Goal: Check status: Check status

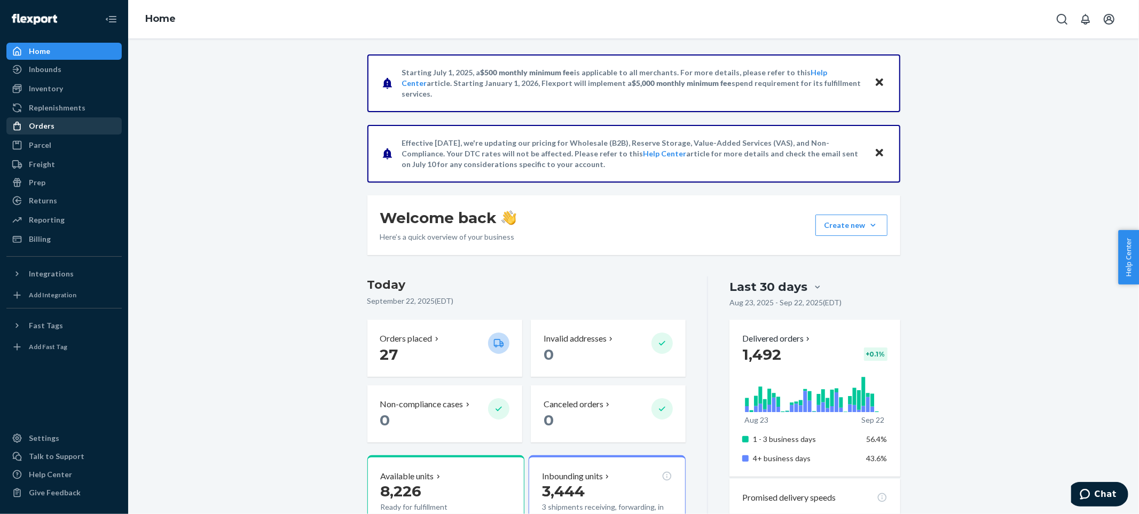
click at [55, 124] on div "Orders" at bounding box center [63, 125] width 113 height 15
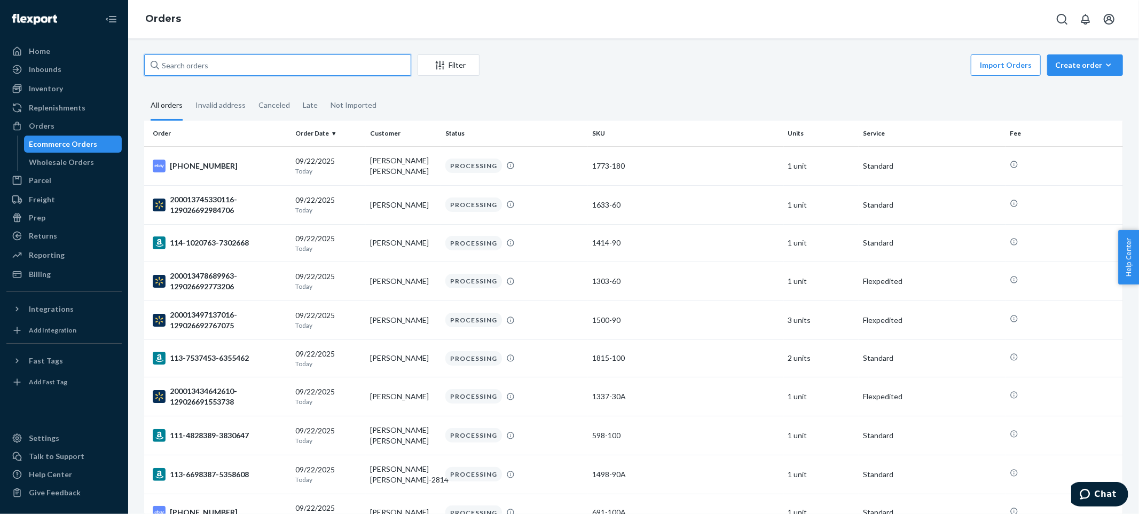
click at [349, 68] on input "text" at bounding box center [277, 64] width 267 height 21
paste input "Estrader"
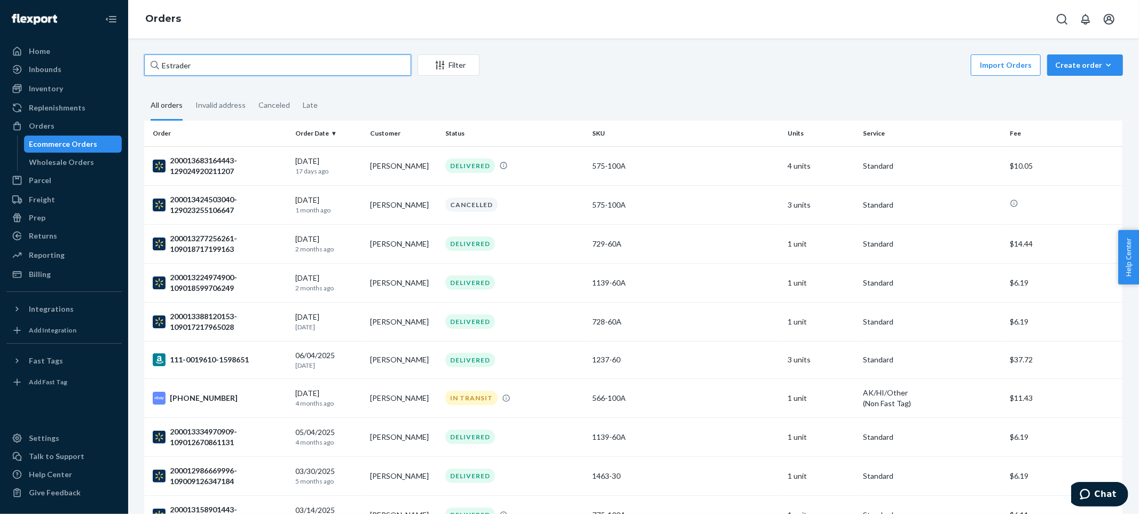
click at [161, 61] on input "Estrader" at bounding box center [277, 64] width 267 height 21
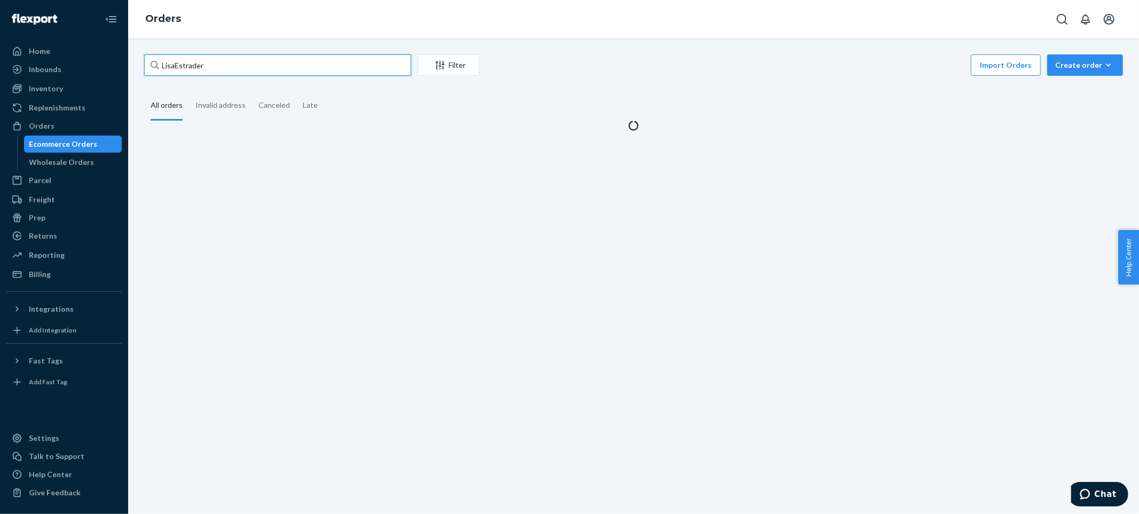
type input "[PERSON_NAME]"
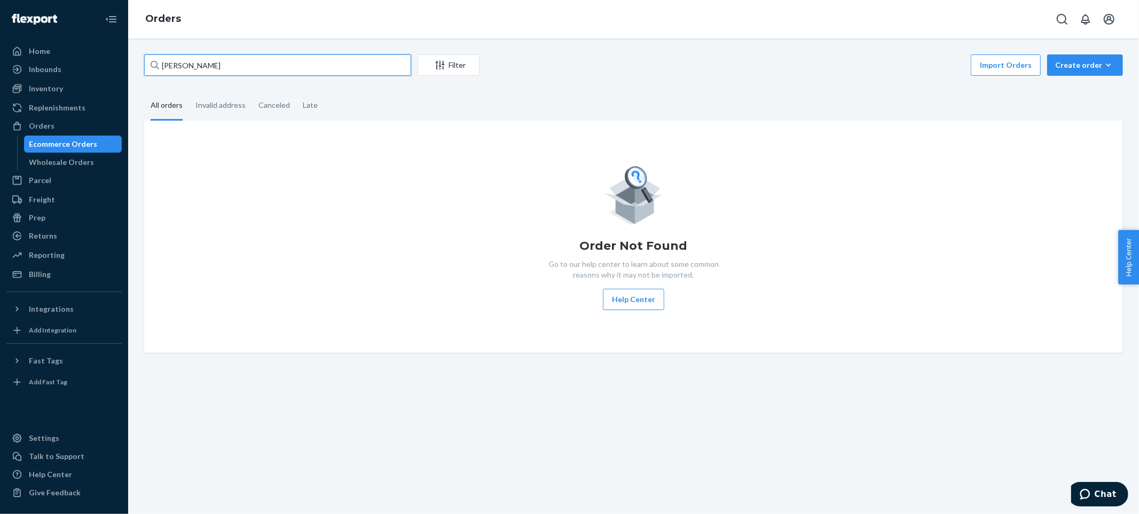
drag, startPoint x: 220, startPoint y: 65, endPoint x: 131, endPoint y: 59, distance: 89.3
click at [131, 59] on div "[PERSON_NAME] Filter Import Orders Create order Ecommerce order Removal order A…" at bounding box center [633, 276] width 1010 height 476
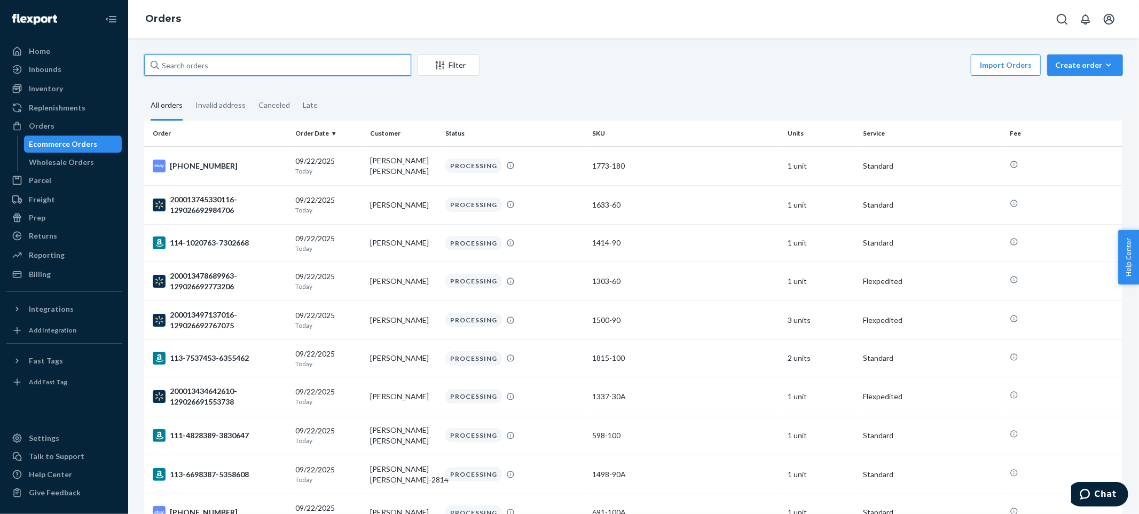
click at [215, 66] on input "text" at bounding box center [277, 64] width 267 height 21
click at [259, 63] on input "text" at bounding box center [277, 64] width 267 height 21
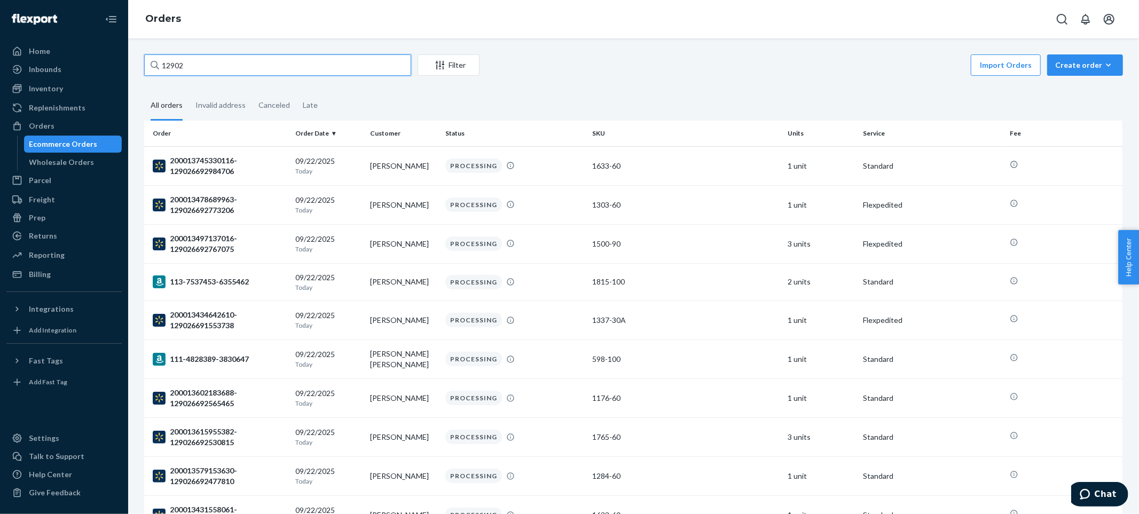
click at [223, 64] on input "12902" at bounding box center [277, 64] width 267 height 21
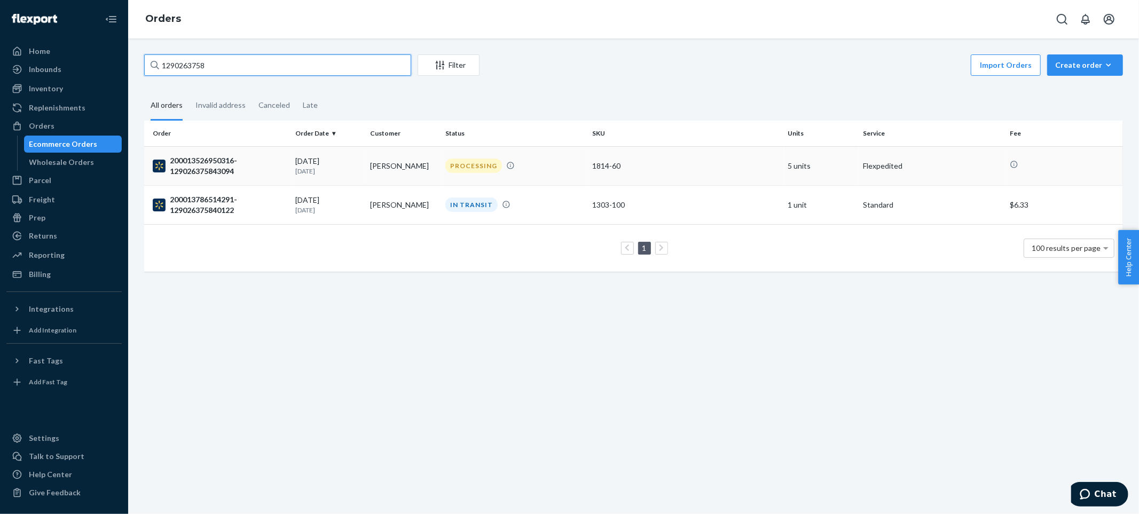
type input "1290263758"
click at [187, 165] on div "200013526950316-129026375843094" at bounding box center [220, 165] width 134 height 21
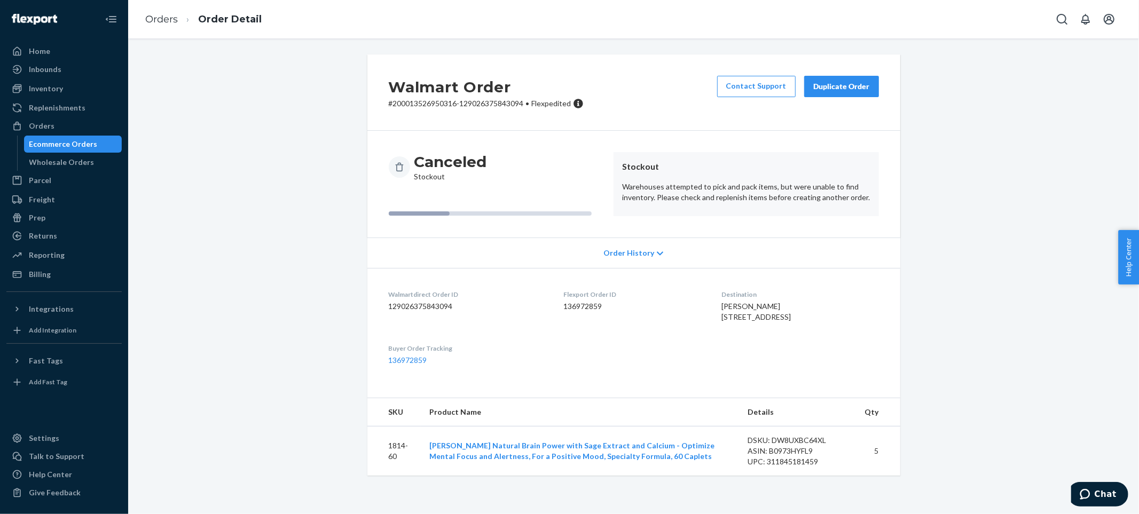
click at [57, 141] on div "Ecommerce Orders" at bounding box center [63, 144] width 68 height 11
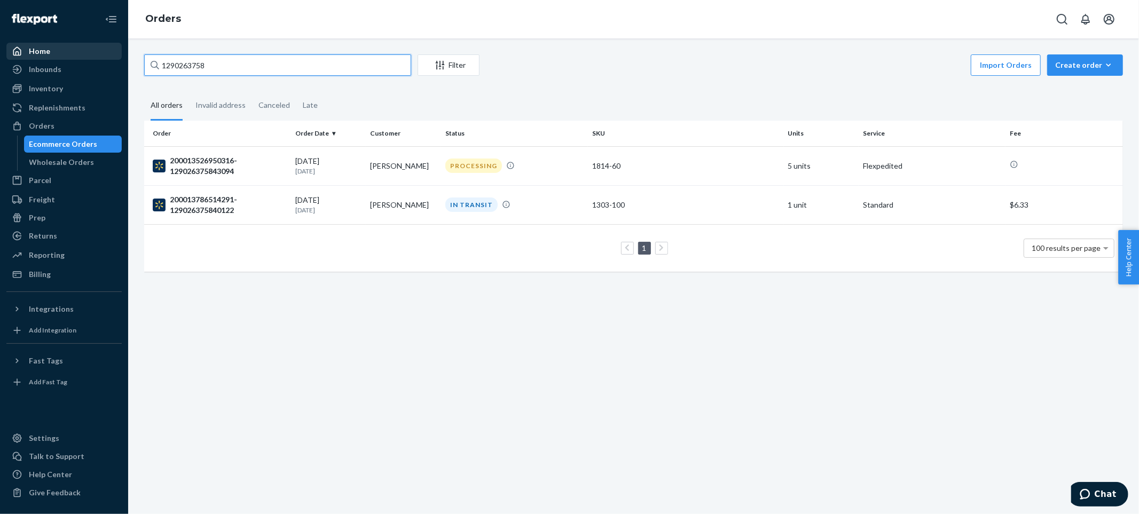
drag, startPoint x: 172, startPoint y: 62, endPoint x: 104, endPoint y: 57, distance: 68.5
click at [104, 57] on div "Home Inbounds Shipping Plans Problems Inventory Products Lot & Expiration Reple…" at bounding box center [569, 257] width 1139 height 514
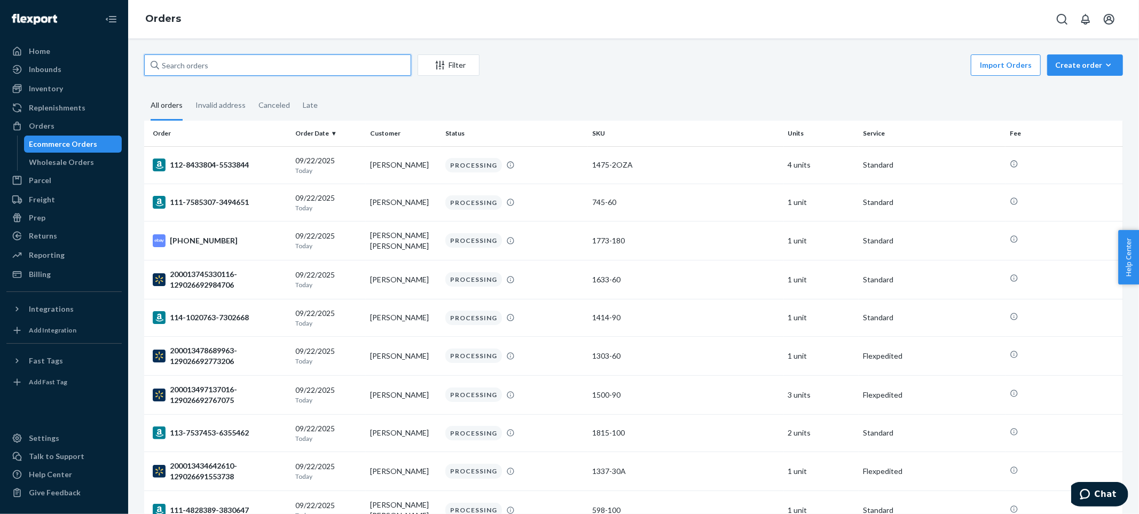
click at [224, 65] on input "text" at bounding box center [277, 64] width 267 height 21
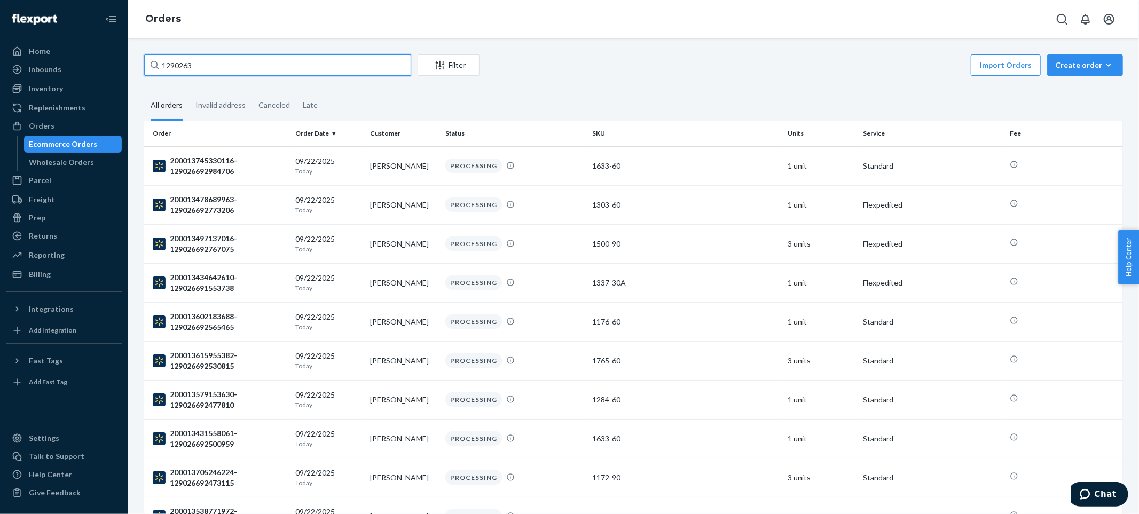
click at [219, 67] on input "1290263" at bounding box center [277, 64] width 267 height 21
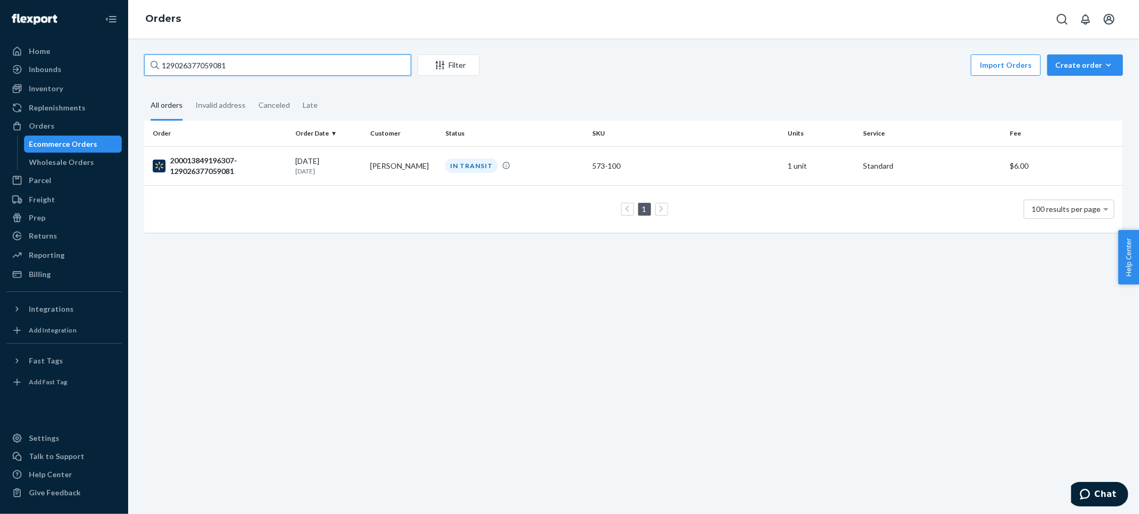
type input "129026377059081"
click at [201, 161] on div "200013849196307-129026377059081" at bounding box center [220, 165] width 134 height 21
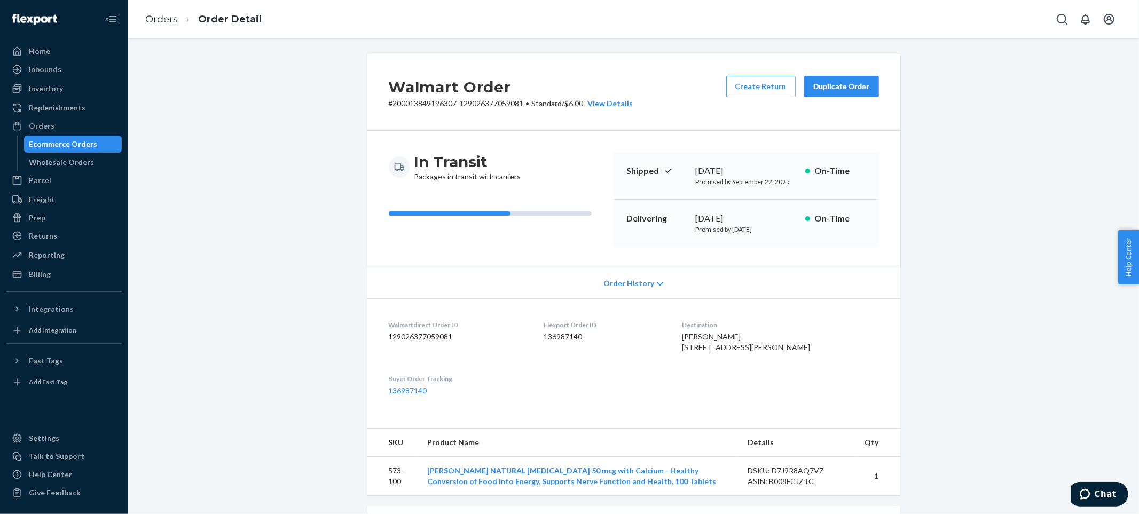
click at [91, 146] on div "Ecommerce Orders" at bounding box center [63, 144] width 68 height 11
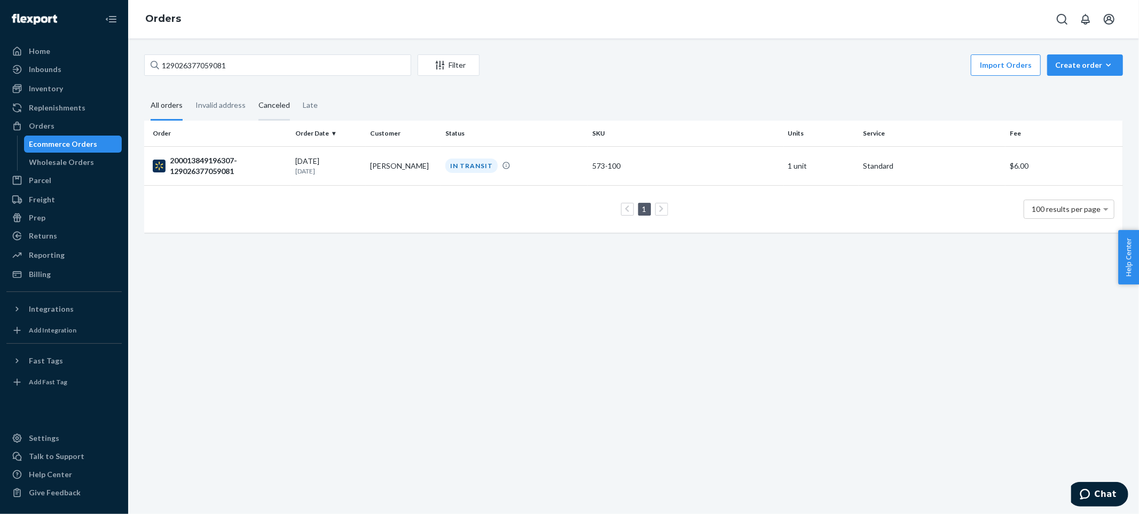
click at [264, 102] on div "Canceled" at bounding box center [273, 105] width 31 height 29
click at [252, 91] on input "Canceled" at bounding box center [252, 91] width 0 height 0
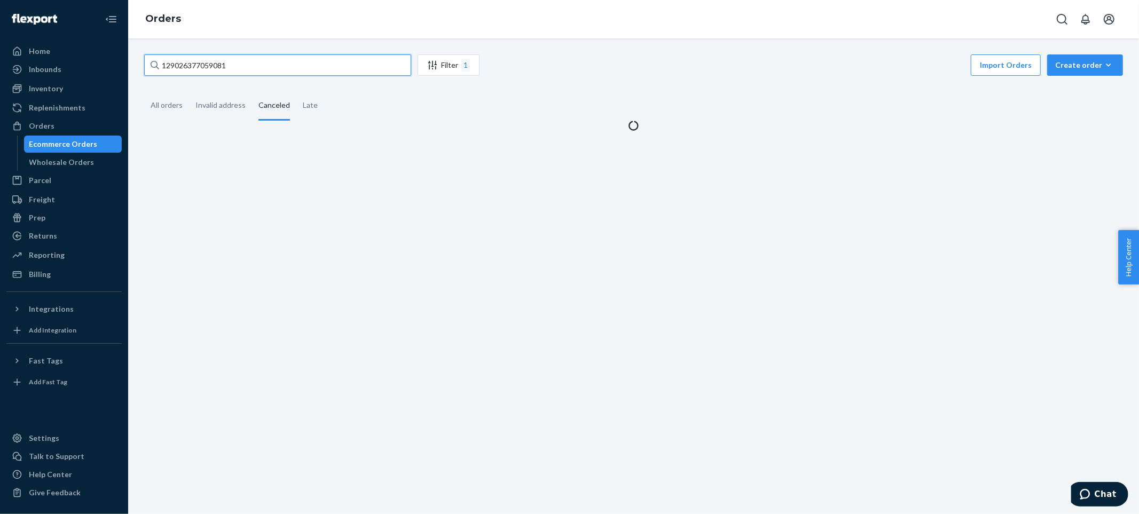
drag, startPoint x: 179, startPoint y: 67, endPoint x: 135, endPoint y: 68, distance: 44.3
click at [139, 68] on div "129026377059081 Filter 1 Import Orders Create order Ecommerce order Removal ord…" at bounding box center [633, 92] width 994 height 76
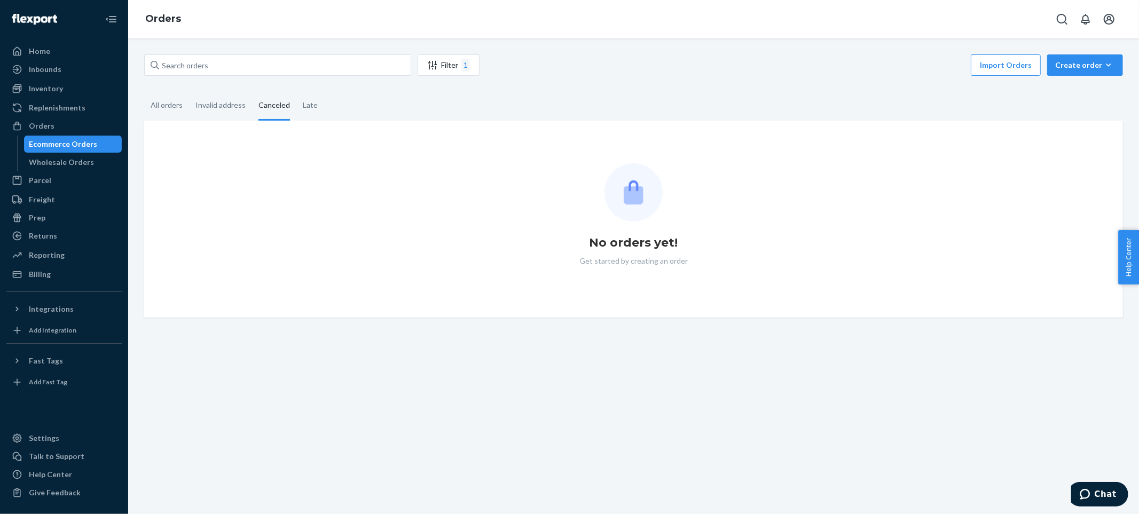
click at [268, 106] on div "Canceled" at bounding box center [273, 105] width 31 height 29
click at [252, 91] on input "Canceled" at bounding box center [252, 91] width 0 height 0
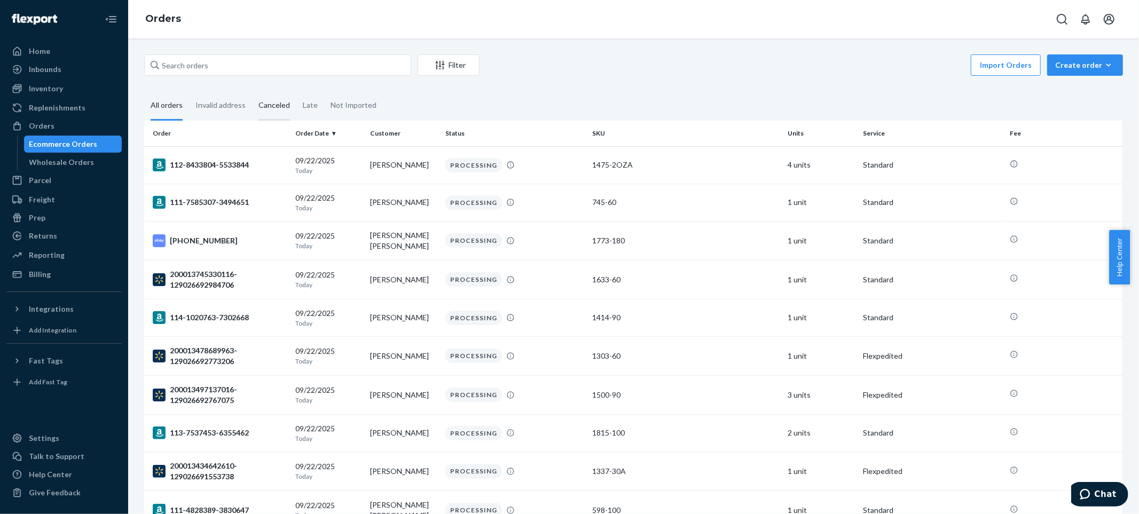
click at [271, 104] on div "Canceled" at bounding box center [273, 105] width 31 height 29
click at [252, 91] on input "Canceled" at bounding box center [252, 91] width 0 height 0
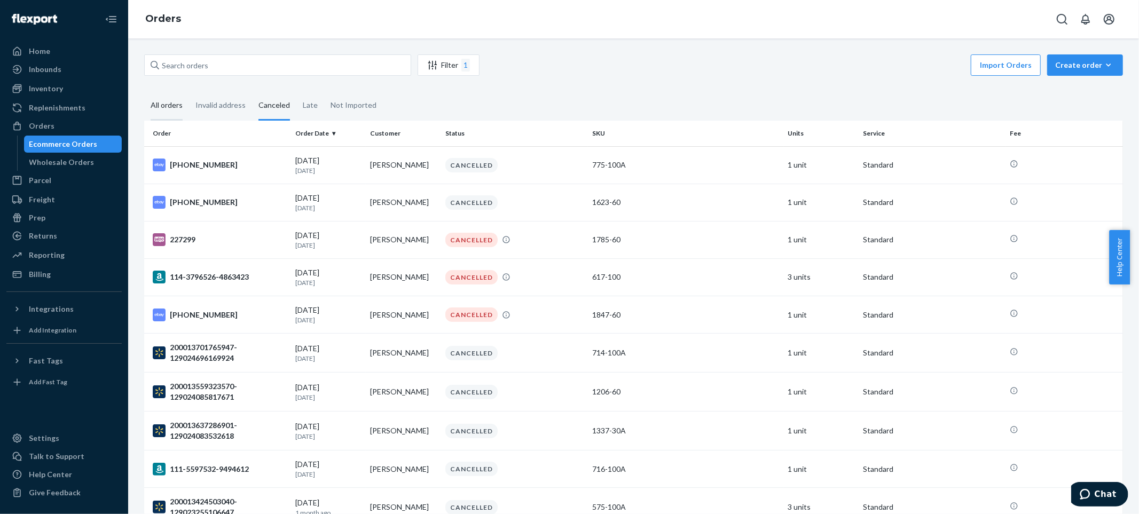
click at [173, 107] on div "All orders" at bounding box center [167, 105] width 32 height 29
click at [144, 91] on input "All orders" at bounding box center [144, 91] width 0 height 0
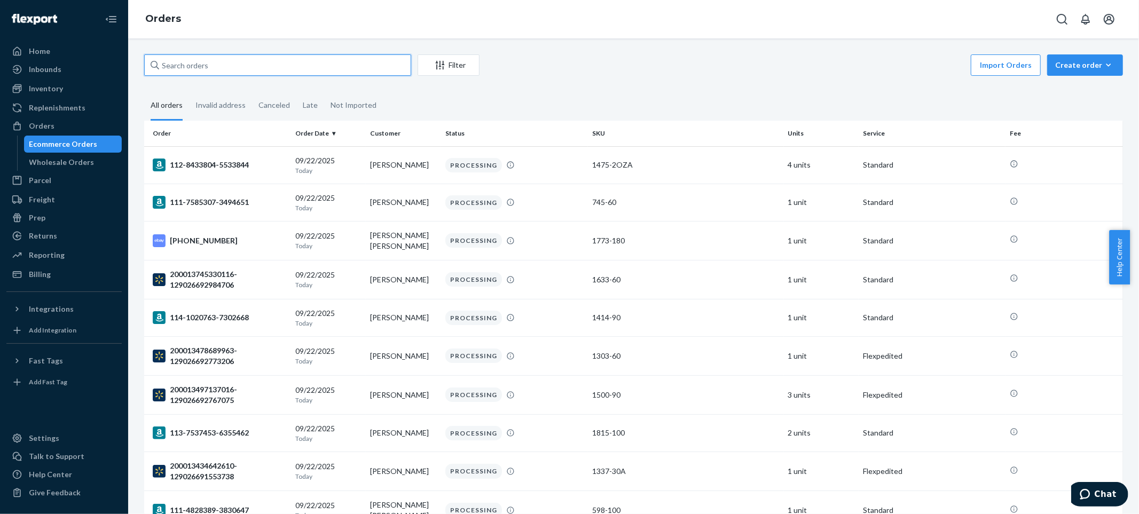
click at [208, 66] on input "text" at bounding box center [277, 64] width 267 height 21
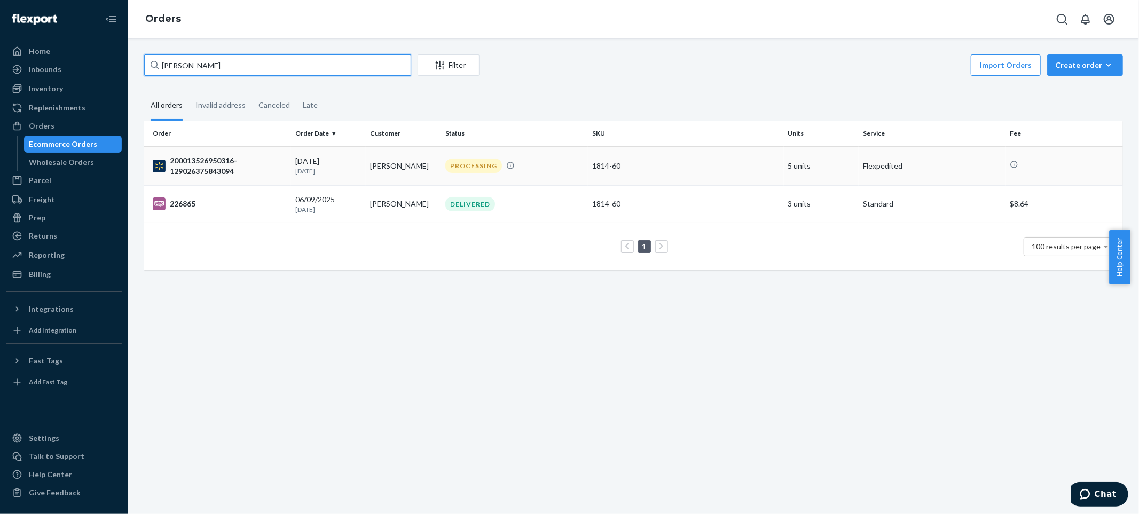
type input "ronald caudle"
click at [217, 165] on div "200013526950316-129026375843094" at bounding box center [220, 165] width 134 height 21
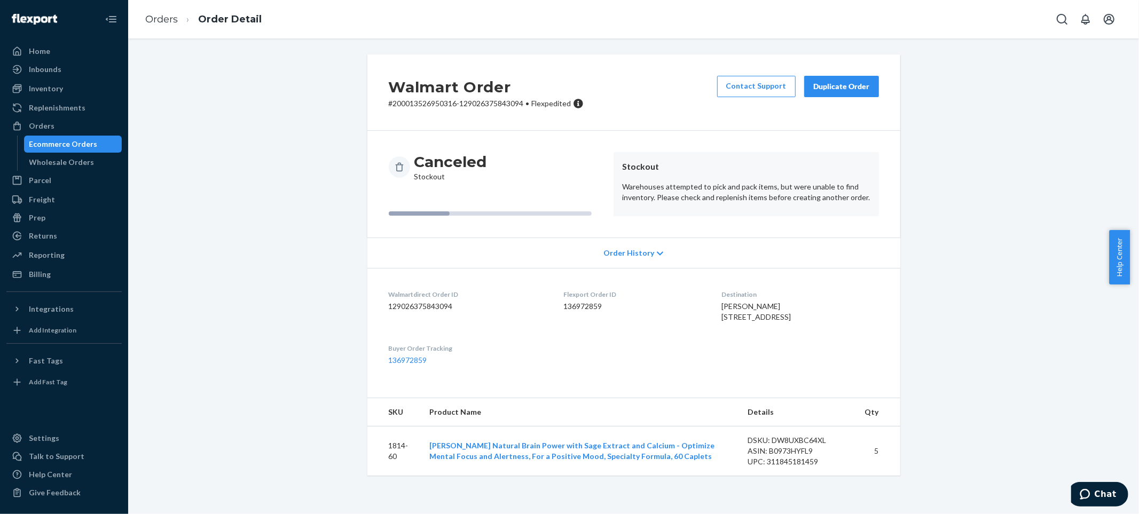
click at [439, 103] on p "# 200013526950316-129026375843094 • Flexpedited" at bounding box center [486, 103] width 195 height 11
copy p "200013526950316"
click at [492, 102] on p "# 200013526950316-129026375843094 • Flexpedited" at bounding box center [486, 103] width 195 height 11
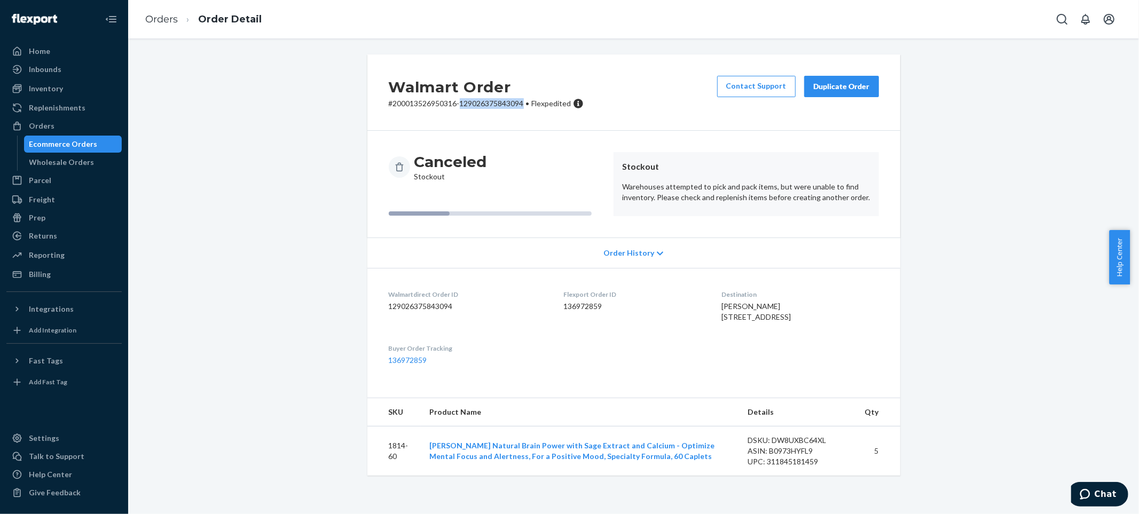
copy p "129026375843094"
drag, startPoint x: 770, startPoint y: 306, endPoint x: 700, endPoint y: 311, distance: 69.5
click at [700, 311] on dl "Walmartdirect Order ID 129026375843094 Flexport Order ID 136972859 Destination …" at bounding box center [633, 327] width 533 height 119
copy span "[PERSON_NAME]"
click at [441, 105] on p "# 200013526950316-129026375843094 • Flexpedited" at bounding box center [486, 103] width 195 height 11
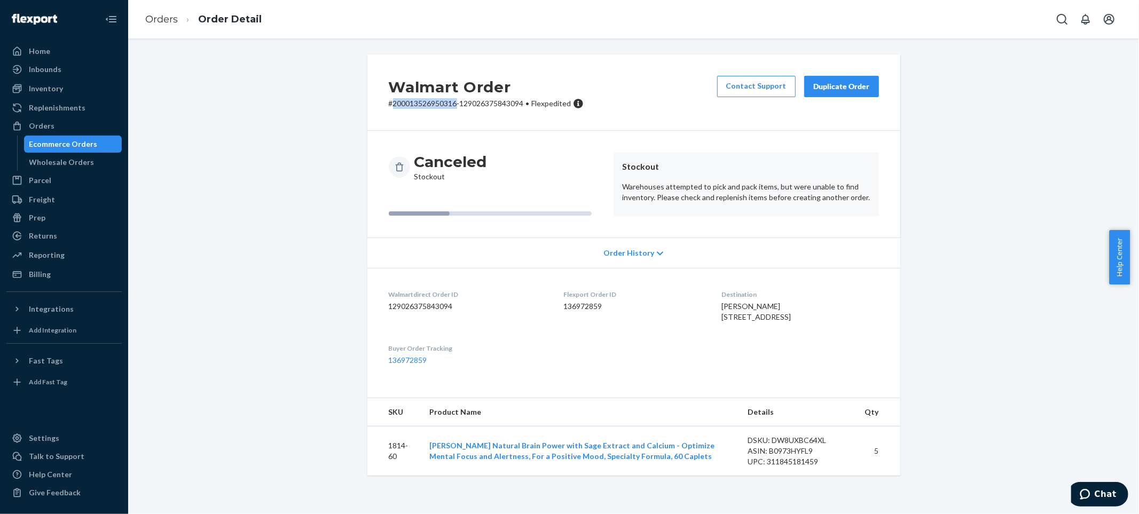
click at [441, 105] on p "# 200013526950316-129026375843094 • Flexpedited" at bounding box center [486, 103] width 195 height 11
copy p "200013526950316"
click at [441, 100] on p "# 200013526950316-129026375843094 • Flexpedited" at bounding box center [486, 103] width 195 height 11
drag, startPoint x: 520, startPoint y: 101, endPoint x: 388, endPoint y: 99, distance: 131.9
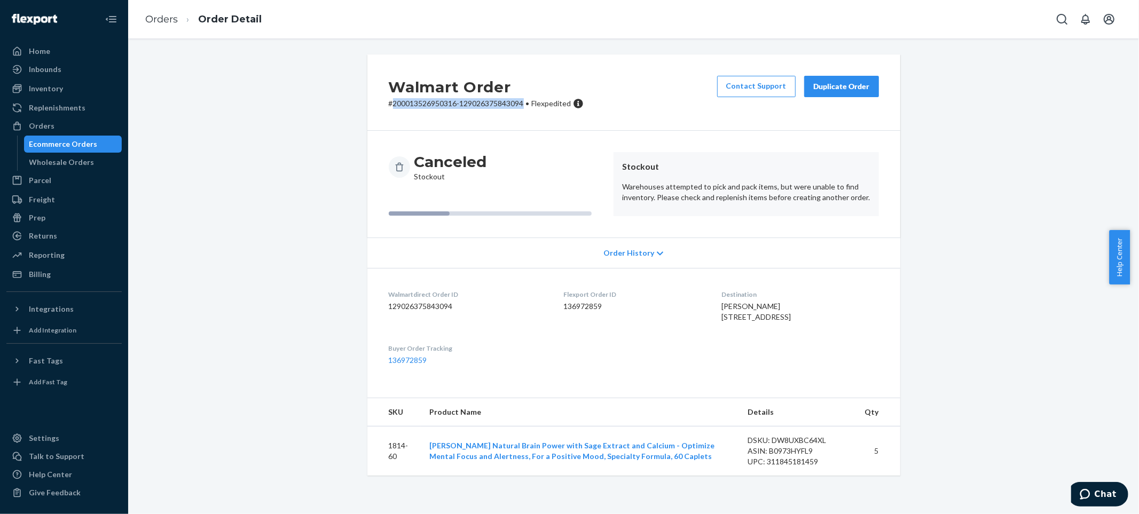
click at [389, 99] on p "# 200013526950316-129026375843094 • Flexpedited" at bounding box center [486, 103] width 195 height 11
copy p "200013526950316-129026375843094"
click at [684, 76] on div "Walmart Order # 200013526950316-129026375843094 • Flexpedited Contact Support D…" at bounding box center [633, 92] width 533 height 76
click at [77, 139] on div "Ecommerce Orders" at bounding box center [63, 144] width 68 height 11
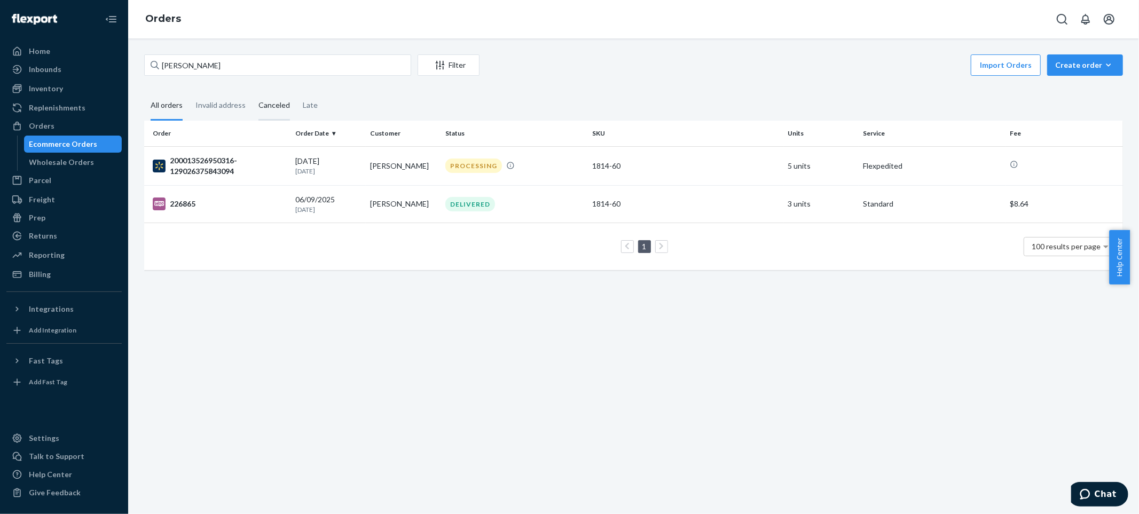
click at [272, 106] on div "Canceled" at bounding box center [273, 105] width 31 height 29
click at [252, 91] on input "Canceled" at bounding box center [252, 91] width 0 height 0
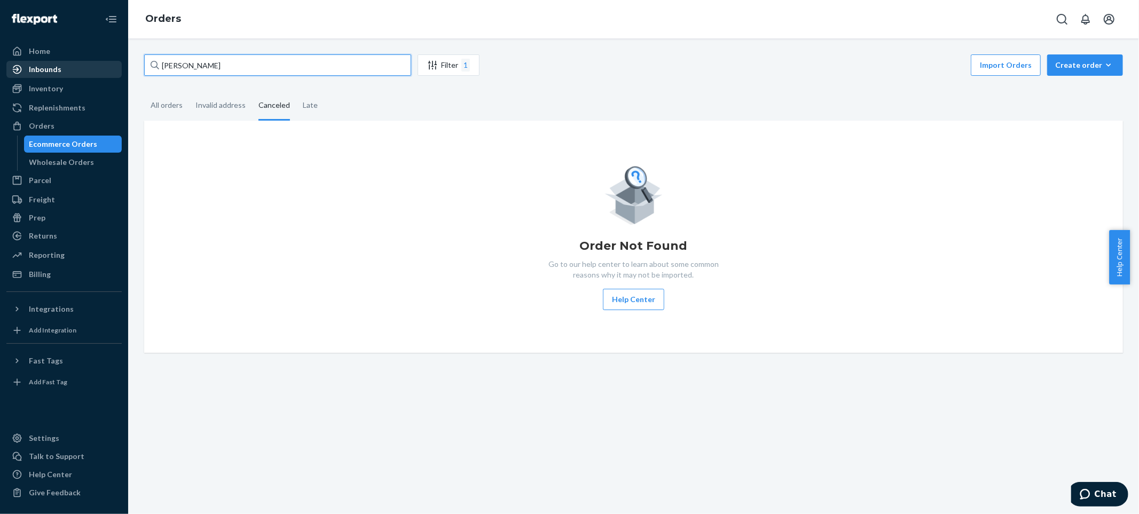
drag, startPoint x: 215, startPoint y: 56, endPoint x: 109, endPoint y: 70, distance: 107.2
click at [109, 70] on div "Home Inbounds Shipping Plans Problems Inventory Products Lot & Expiration Reple…" at bounding box center [569, 257] width 1139 height 514
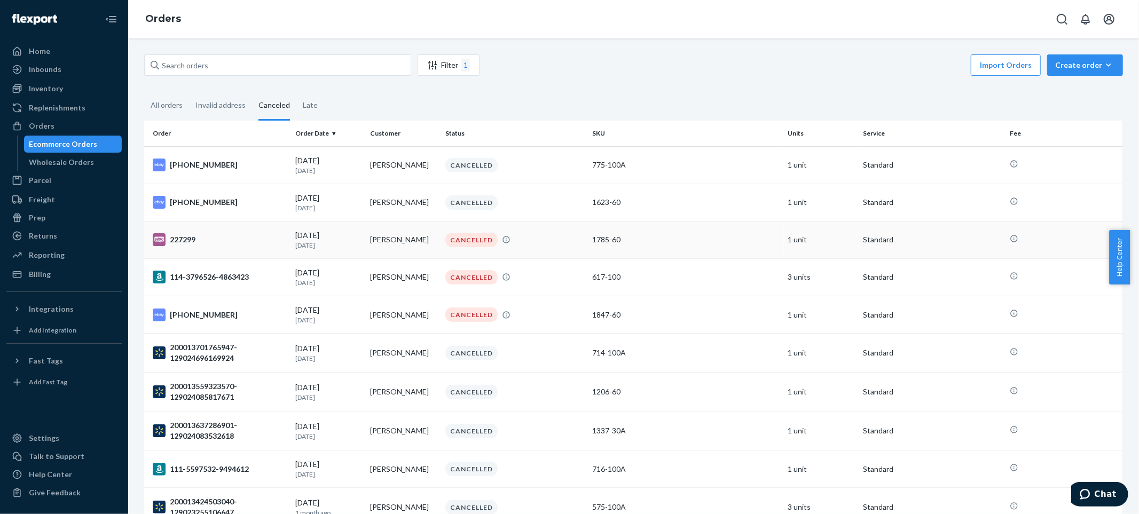
click at [179, 238] on div "227299" at bounding box center [220, 239] width 134 height 13
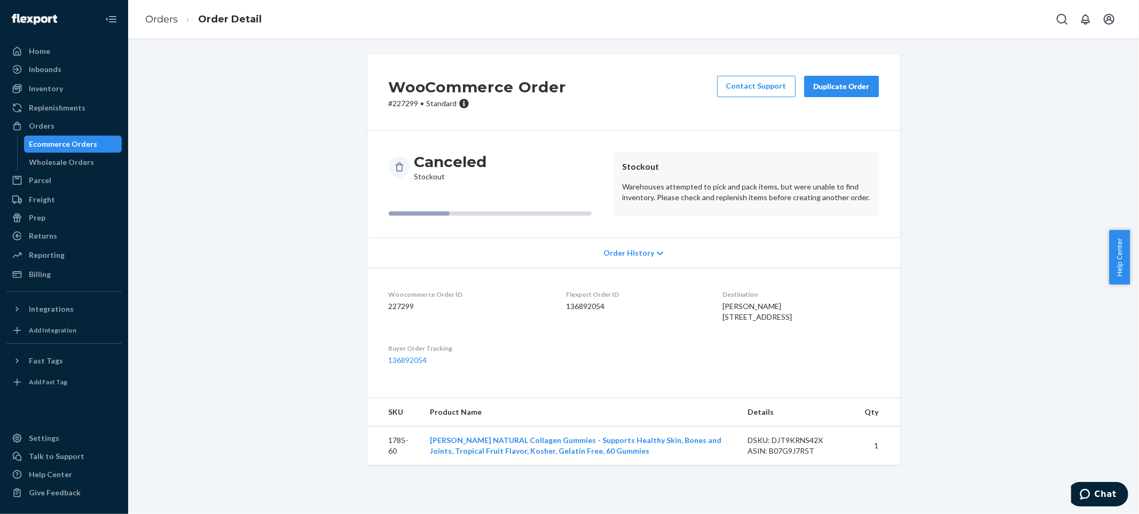
click at [1102, 153] on div "WooCommerce Order # 227299 • Standard Contact Support Duplicate Order Canceled …" at bounding box center [633, 265] width 994 height 423
click at [495, 43] on div "WooCommerce Order # 227299 • Standard Contact Support Duplicate Order Canceled …" at bounding box center [633, 276] width 1010 height 476
click at [399, 305] on dd "227299" at bounding box center [469, 306] width 161 height 11
copy dd "227299"
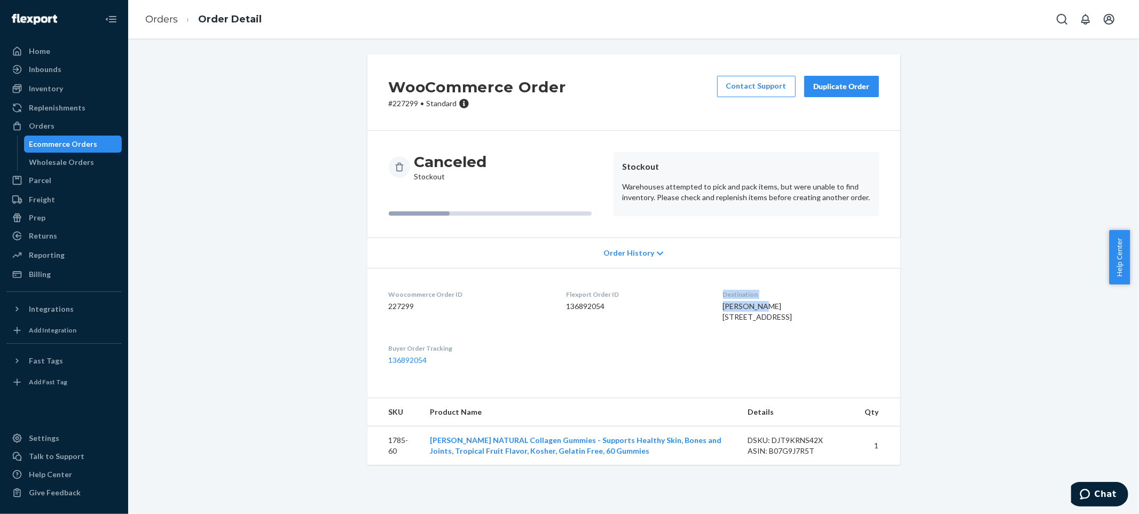
drag, startPoint x: 751, startPoint y: 307, endPoint x: 690, endPoint y: 308, distance: 61.4
click at [690, 308] on dl "Woocommerce Order ID 227299 Flexport Order ID 136892054 Destination Suri Cohen …" at bounding box center [633, 327] width 533 height 119
drag, startPoint x: 742, startPoint y: 306, endPoint x: 695, endPoint y: 309, distance: 47.0
click at [695, 309] on dl "Woocommerce Order ID 227299 Flexport Order ID 136892054 Destination Suri Cohen …" at bounding box center [633, 327] width 533 height 119
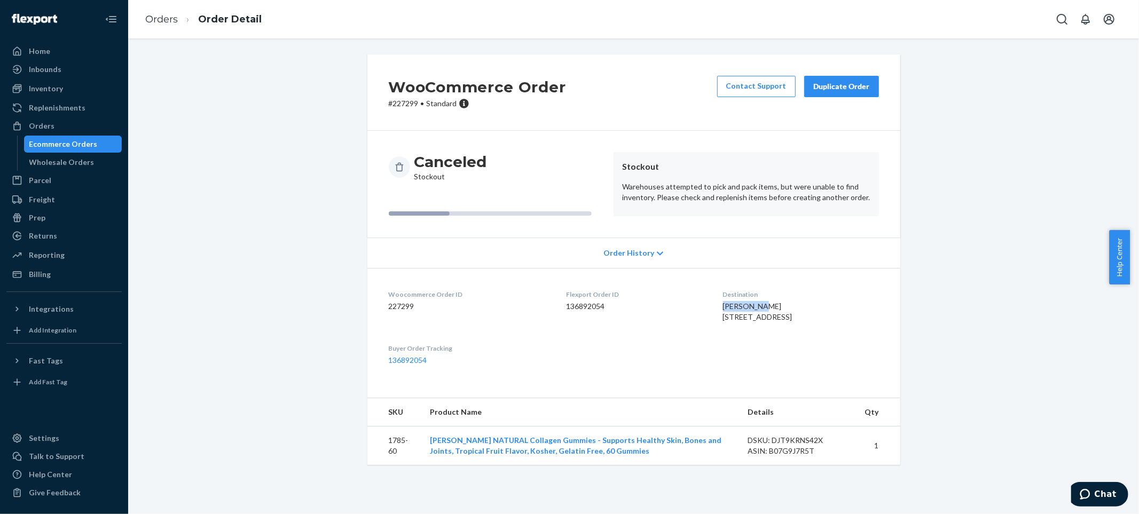
copy span "[PERSON_NAME]"
drag, startPoint x: 765, startPoint y: 315, endPoint x: 700, endPoint y: 319, distance: 65.2
click at [700, 319] on dl "Woocommerce Order ID 227299 Flexport Order ID 136892054 Destination Suri Cohen …" at bounding box center [633, 327] width 533 height 119
copy span "6600 Edenvale Rd"
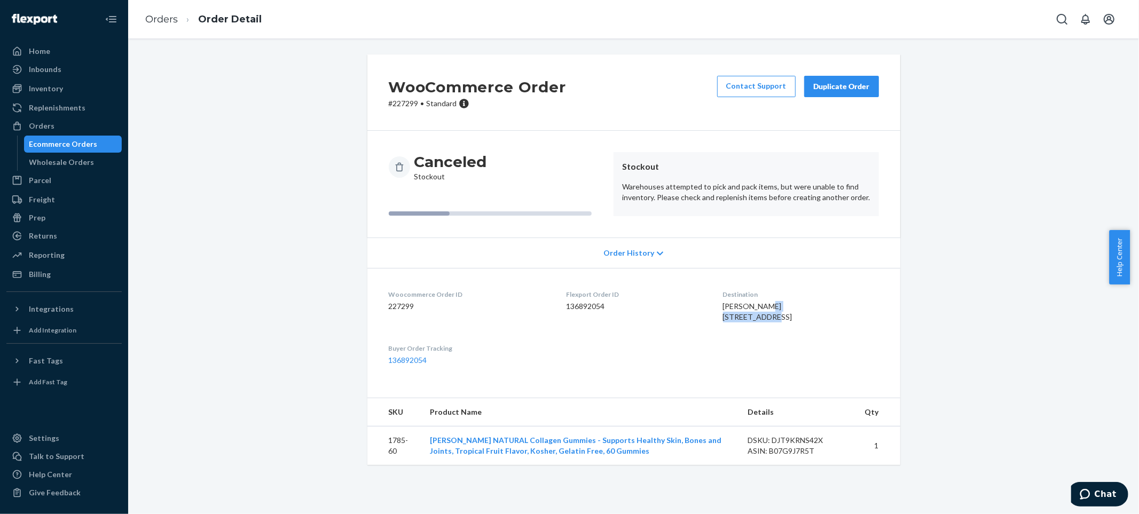
drag, startPoint x: 753, startPoint y: 326, endPoint x: 794, endPoint y: 327, distance: 40.6
click at [794, 322] on div "Suri Cohen 6600 Edenvale Rd Baltimore, MD 21209-2702 US" at bounding box center [801, 311] width 156 height 21
copy span "21209-2702"
click at [407, 104] on p "# 227299 • Standard" at bounding box center [477, 103] width 177 height 11
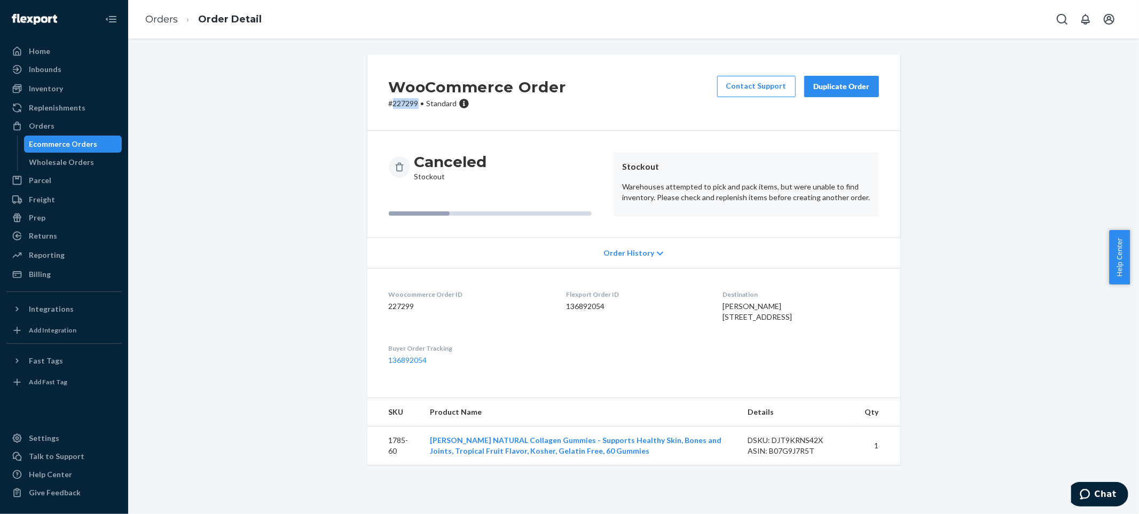
click at [89, 145] on div "Ecommerce Orders" at bounding box center [63, 144] width 68 height 11
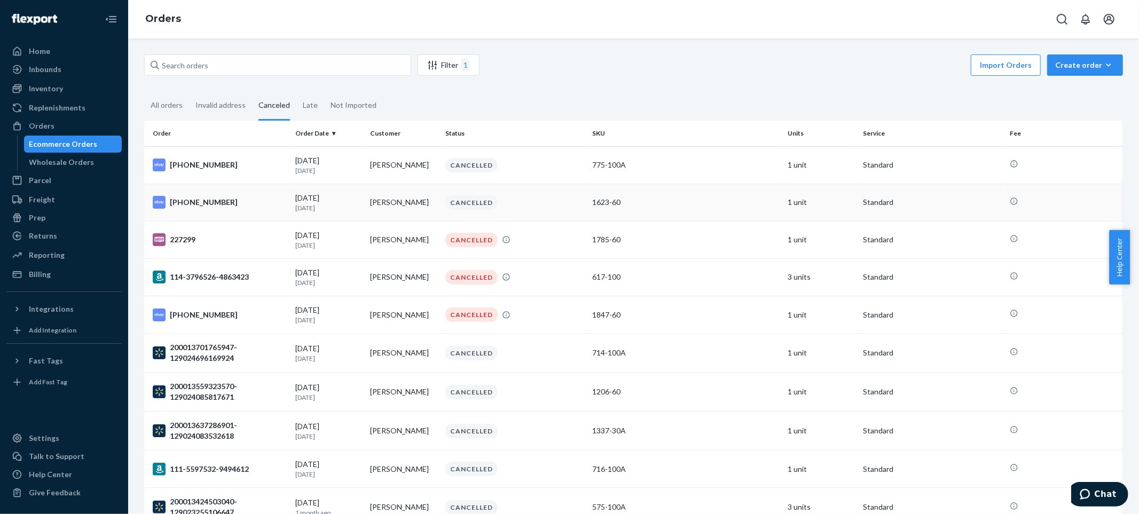
click at [227, 202] on div "[PHONE_NUMBER]" at bounding box center [220, 202] width 134 height 13
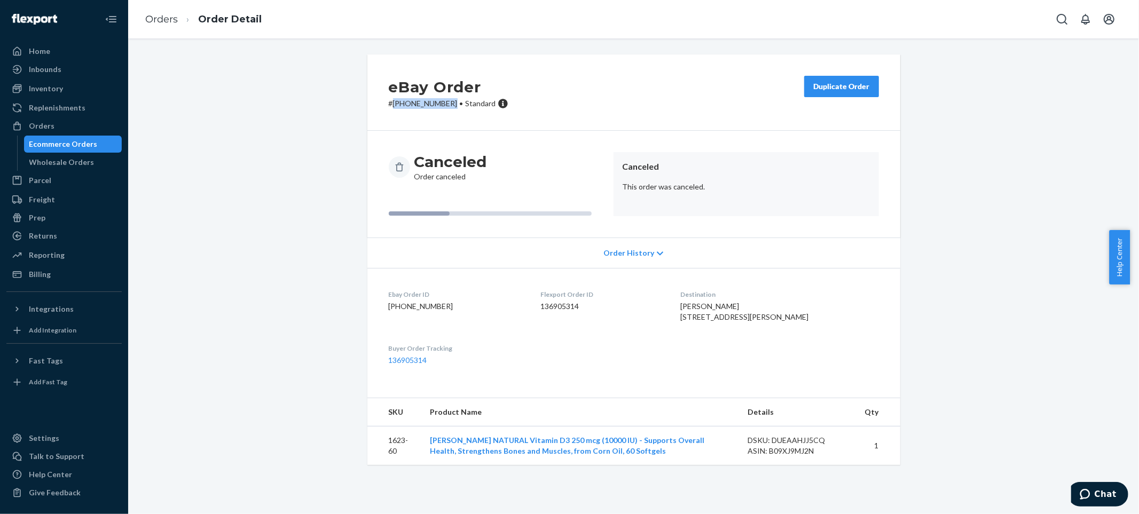
drag, startPoint x: 445, startPoint y: 100, endPoint x: 388, endPoint y: 107, distance: 57.5
click at [389, 106] on p "# 25-13572-42356 • Standard" at bounding box center [449, 103] width 120 height 11
click at [56, 143] on div "Ecommerce Orders" at bounding box center [63, 144] width 68 height 11
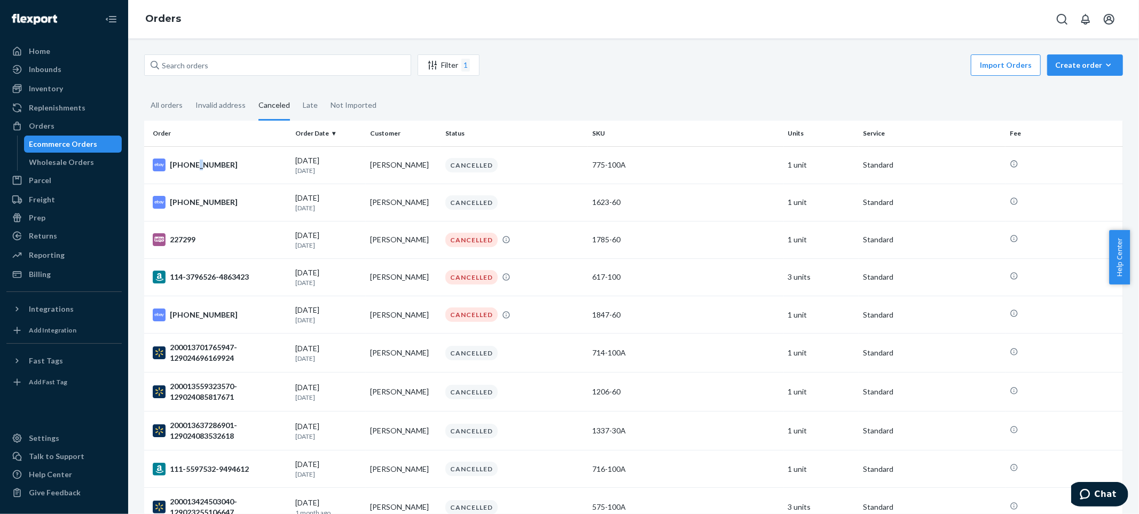
drag, startPoint x: 196, startPoint y: 166, endPoint x: 244, endPoint y: 165, distance: 48.6
click at [195, 166] on div "[PHONE_NUMBER]" at bounding box center [220, 165] width 134 height 13
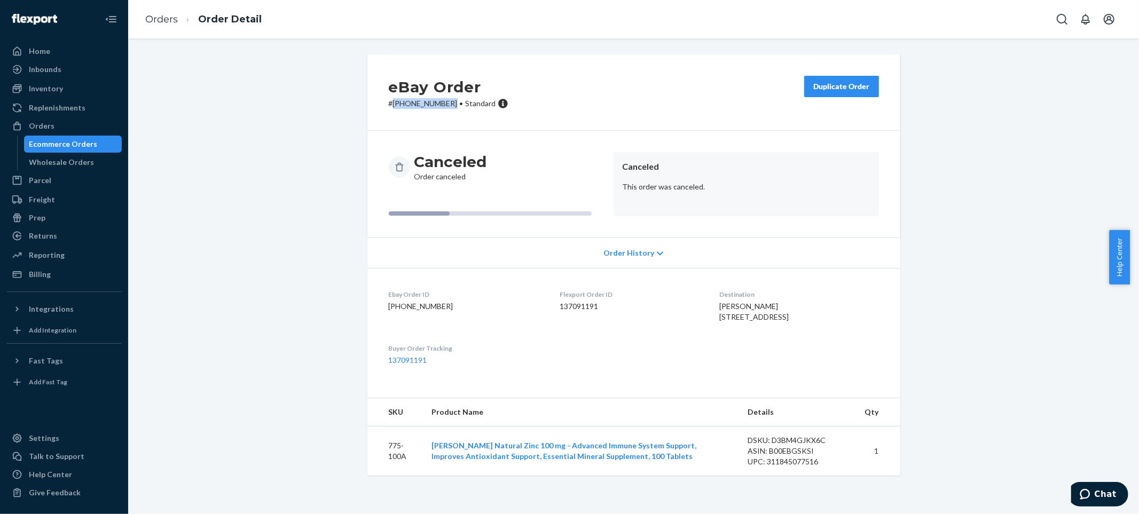
drag, startPoint x: 445, startPoint y: 102, endPoint x: 388, endPoint y: 107, distance: 56.8
click at [389, 107] on p "# 13-13602-27229 • Standard" at bounding box center [449, 103] width 120 height 11
